Goal: Task Accomplishment & Management: Complete application form

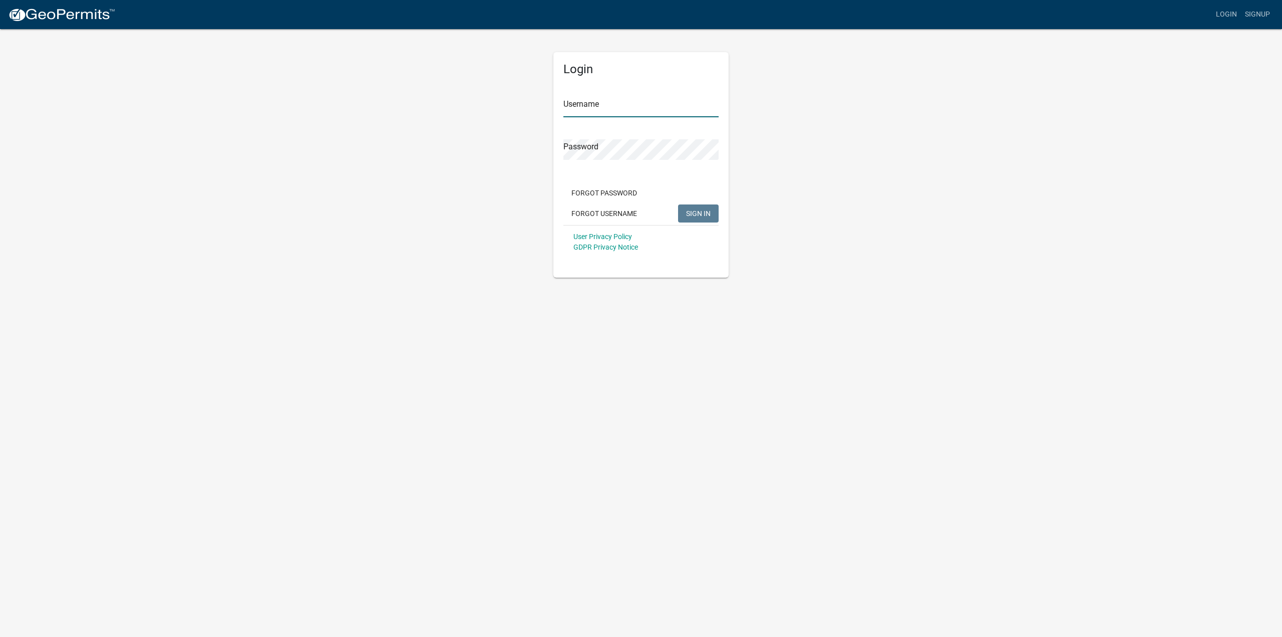
click at [600, 106] on input "Username" at bounding box center [640, 107] width 155 height 21
type input "chelci@dreambuilt.com"
click at [601, 138] on div "Password" at bounding box center [640, 142] width 155 height 35
click at [678, 204] on button "SIGN IN" at bounding box center [698, 213] width 41 height 18
click at [693, 211] on span "SIGN IN" at bounding box center [698, 213] width 25 height 8
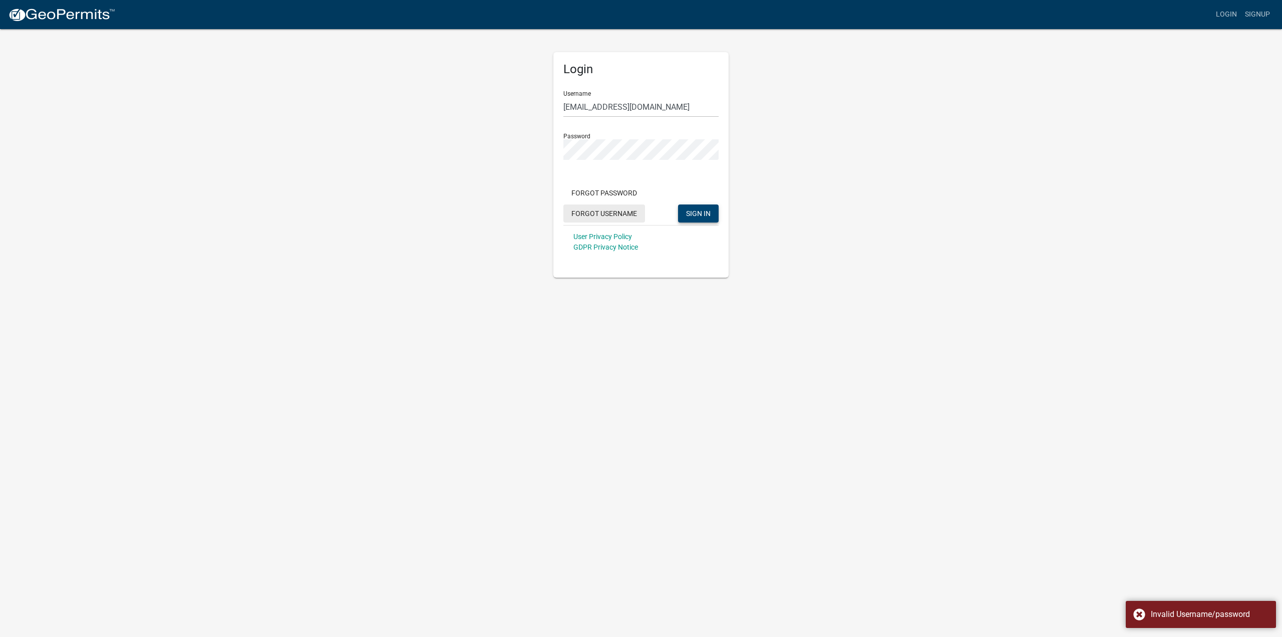
click at [618, 210] on button "Forgot Username" at bounding box center [604, 213] width 82 height 18
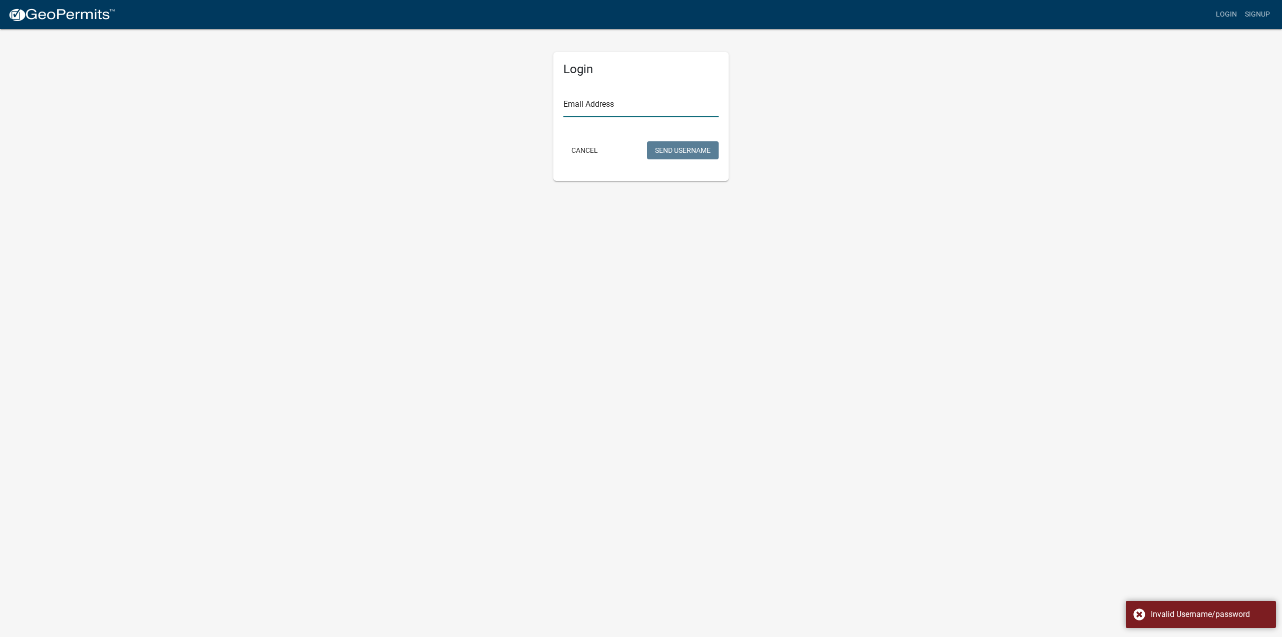
click at [587, 107] on input "Email Address" at bounding box center [640, 107] width 155 height 21
type input "chelci@dreambuilt.com"
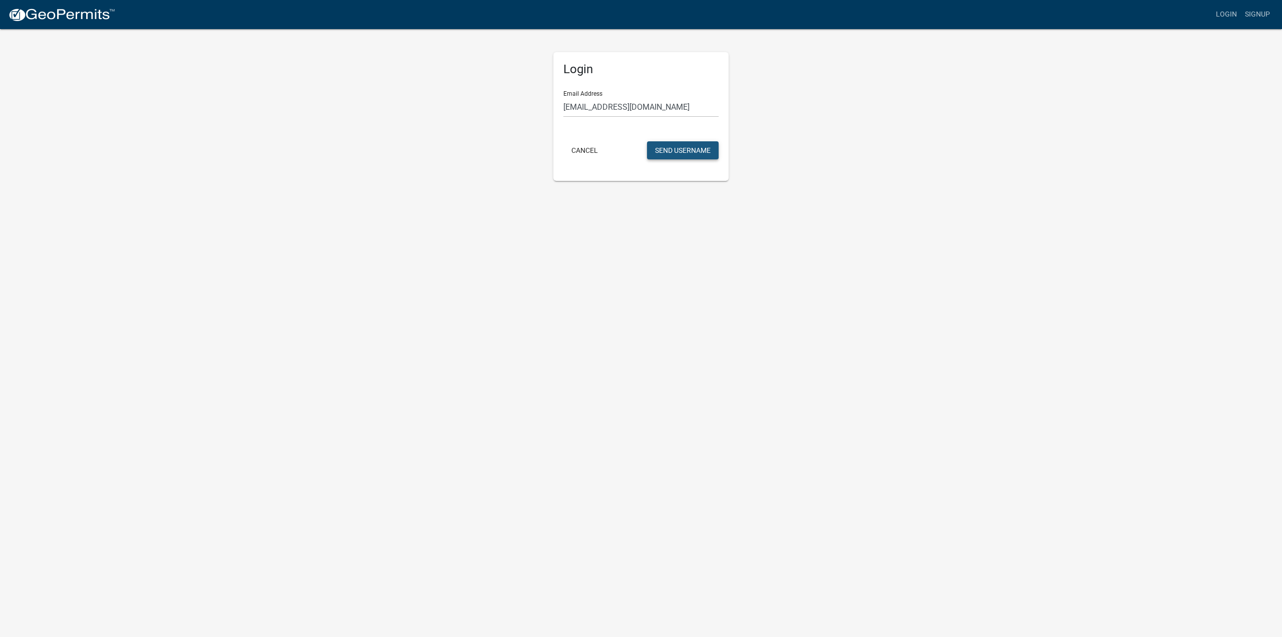
click at [659, 145] on button "Send Username" at bounding box center [683, 150] width 72 height 18
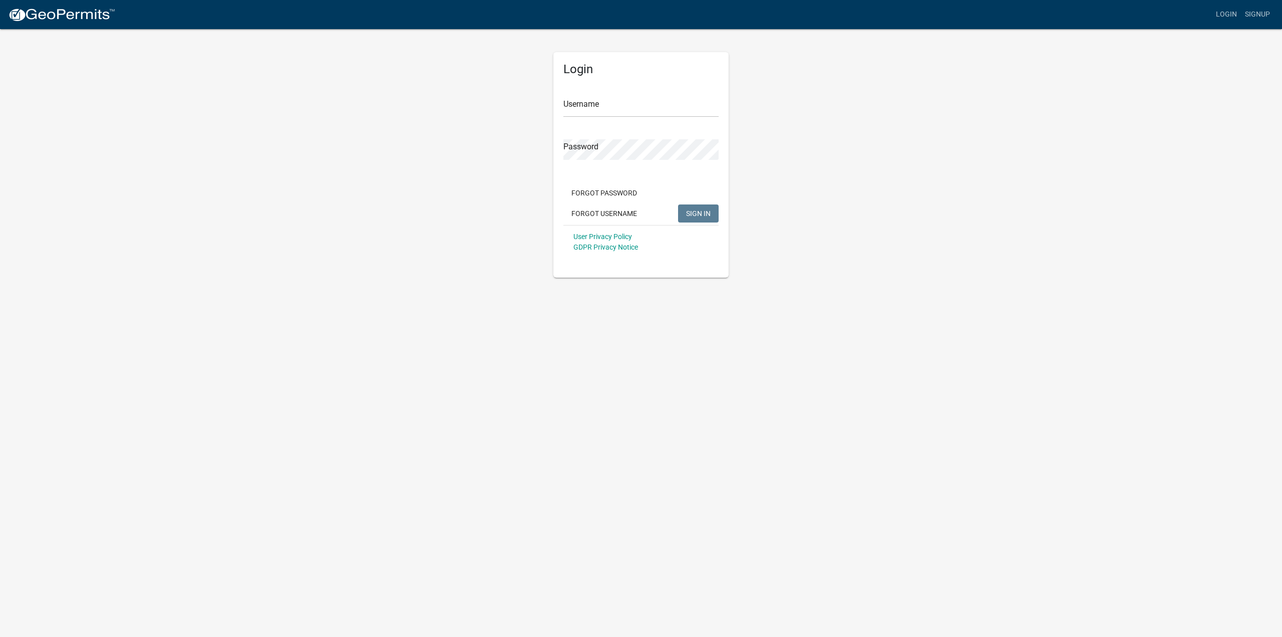
drag, startPoint x: 601, startPoint y: 96, endPoint x: 598, endPoint y: 101, distance: 6.1
click at [598, 101] on div "Username" at bounding box center [640, 100] width 155 height 35
click at [597, 109] on input "Username" at bounding box center [640, 107] width 155 height 21
type input "Dreambuilt"
click at [678, 204] on button "SIGN IN" at bounding box center [698, 213] width 41 height 18
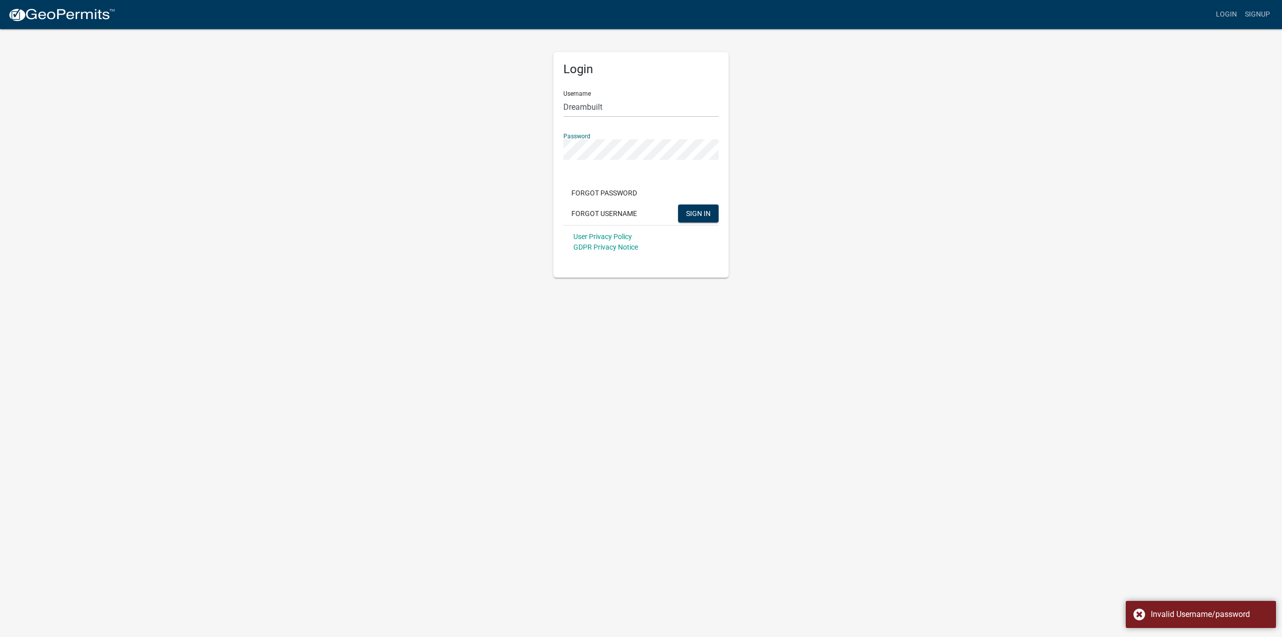
click at [678, 204] on button "SIGN IN" at bounding box center [698, 213] width 41 height 18
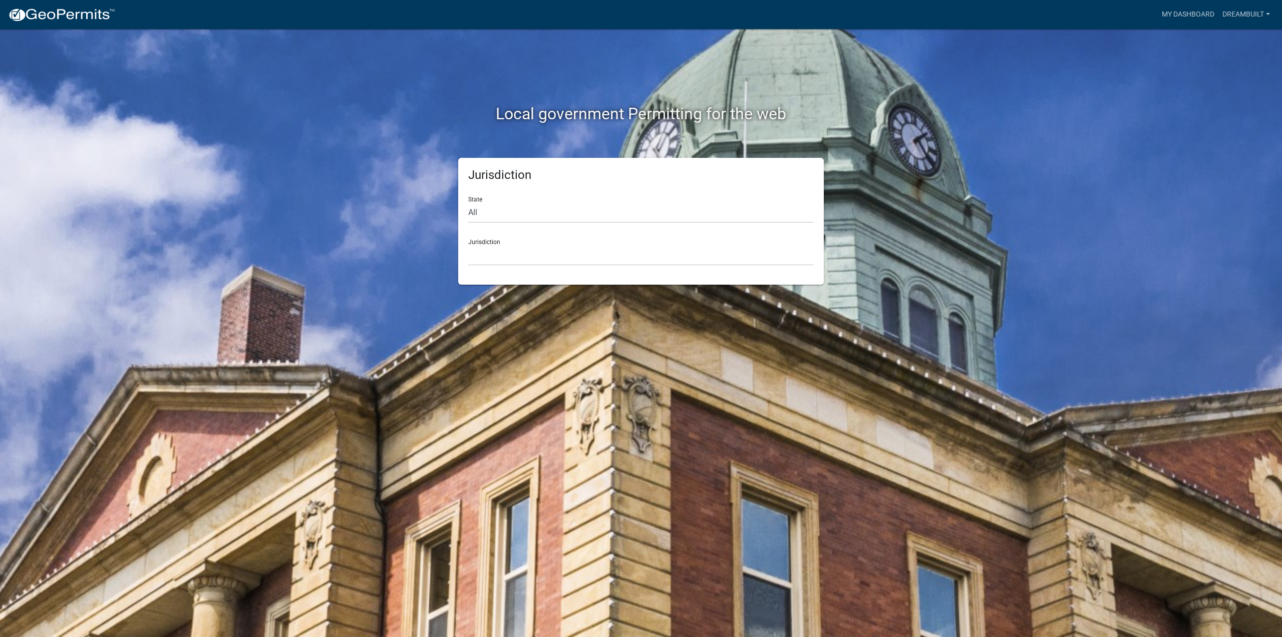
drag, startPoint x: 513, startPoint y: 240, endPoint x: 516, endPoint y: 248, distance: 8.6
click at [514, 243] on div "Jurisdiction [GEOGRAPHIC_DATA], [US_STATE] [GEOGRAPHIC_DATA], [US_STATE][PERSON…" at bounding box center [641, 248] width 346 height 35
click at [489, 254] on select "[GEOGRAPHIC_DATA], [US_STATE] [GEOGRAPHIC_DATA], [US_STATE][PERSON_NAME][GEOGRA…" at bounding box center [641, 255] width 346 height 21
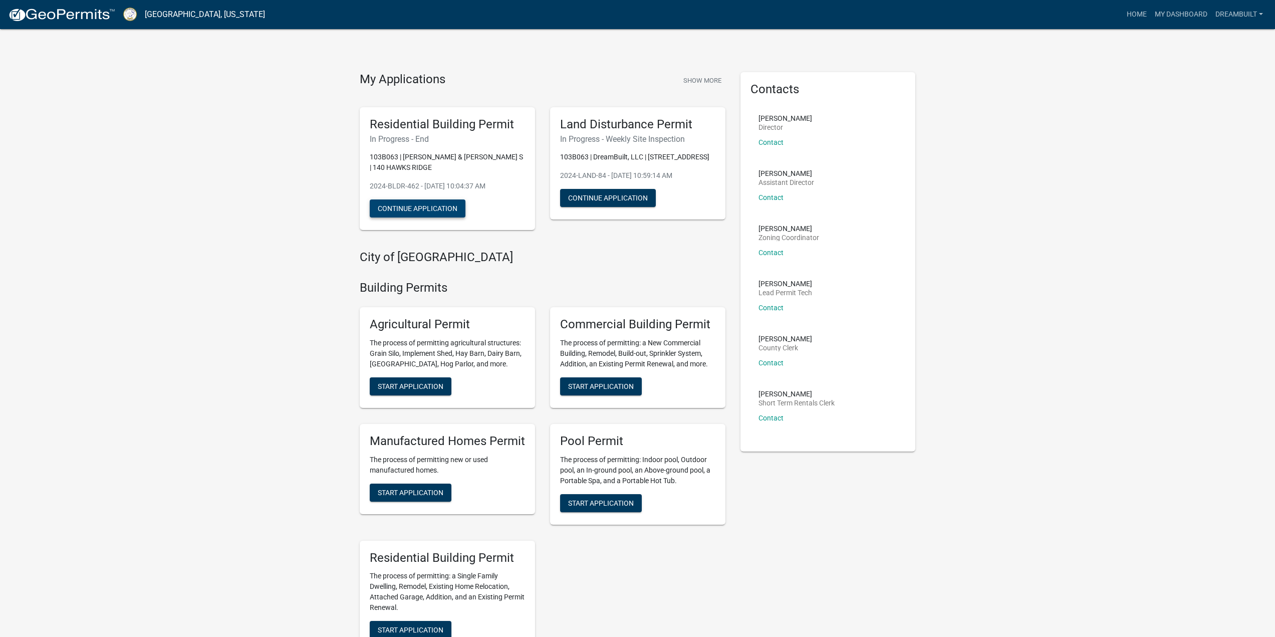
click at [444, 212] on button "Continue Application" at bounding box center [418, 208] width 96 height 18
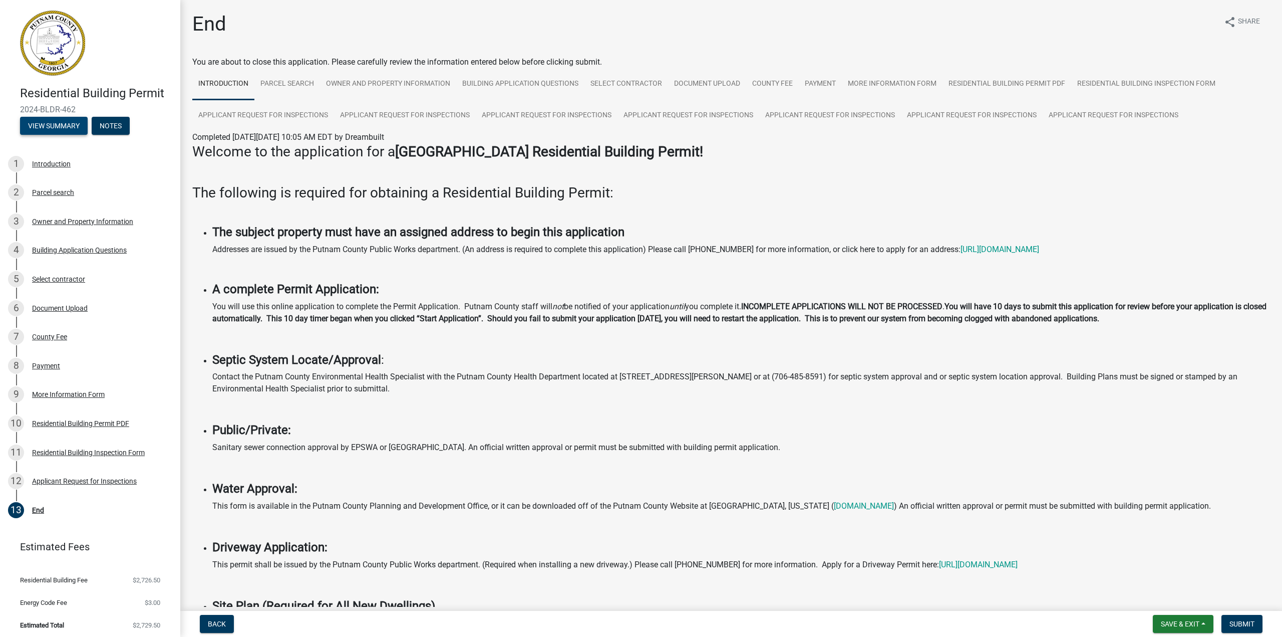
click at [50, 122] on button "View Summary" at bounding box center [54, 126] width 68 height 18
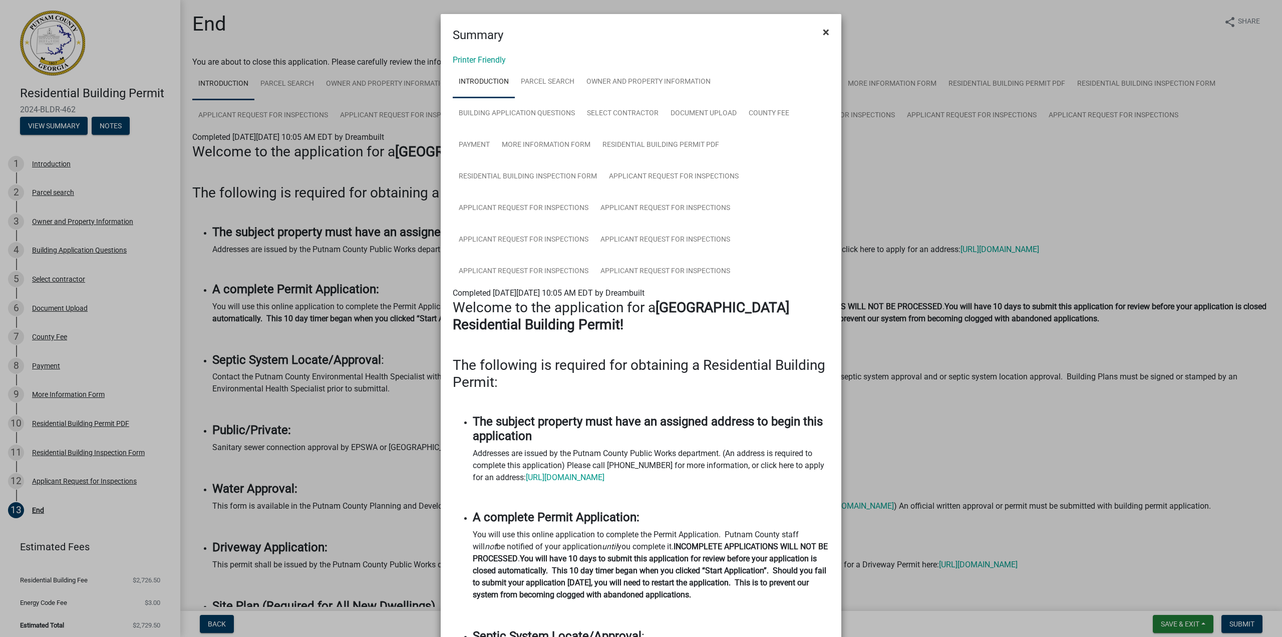
click at [823, 31] on span "×" at bounding box center [826, 32] width 7 height 14
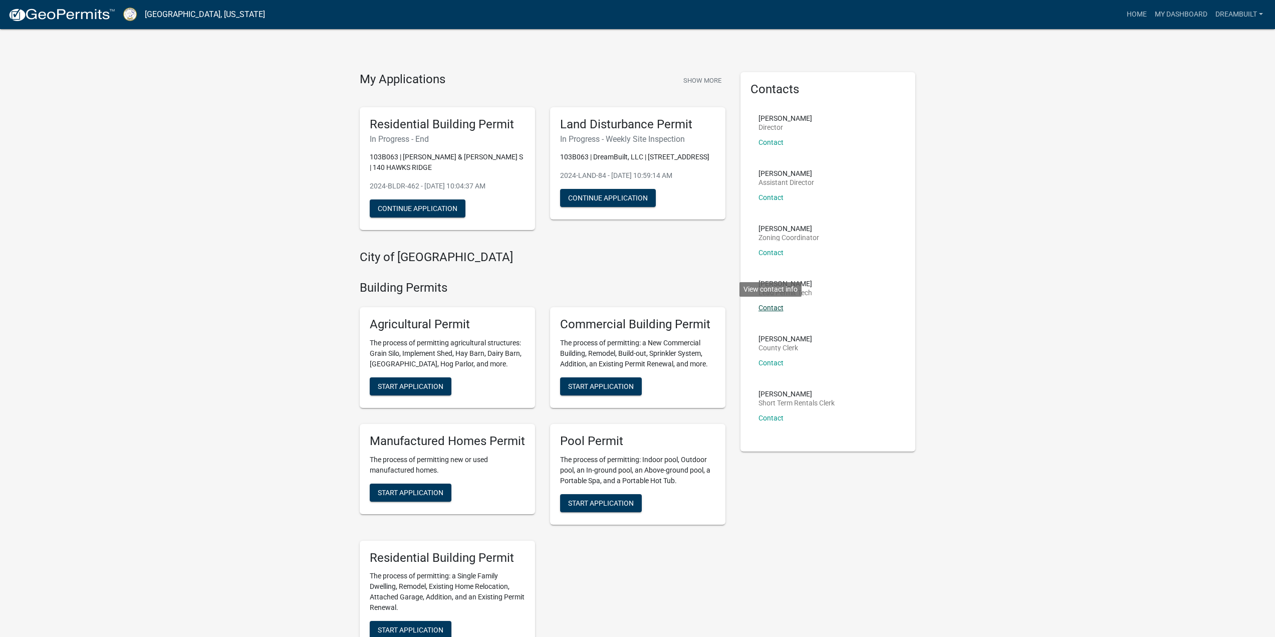
click at [767, 308] on link "Contact" at bounding box center [770, 308] width 25 height 8
